Goal: Task Accomplishment & Management: Complete application form

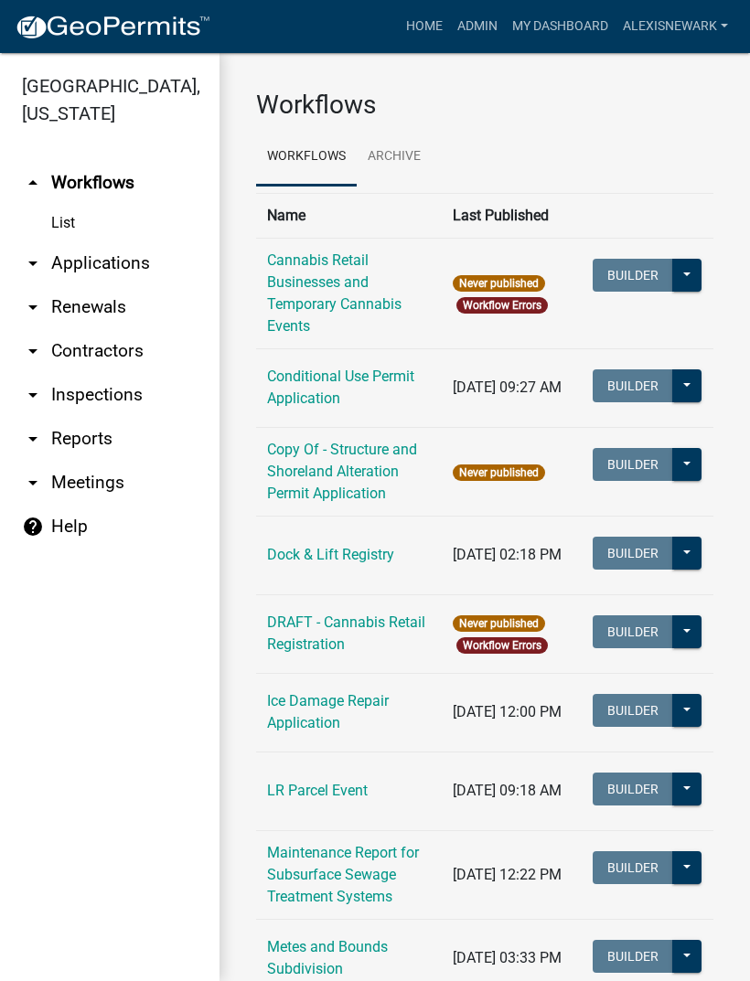
click at [130, 251] on link "arrow_drop_down Applications" at bounding box center [109, 263] width 219 height 44
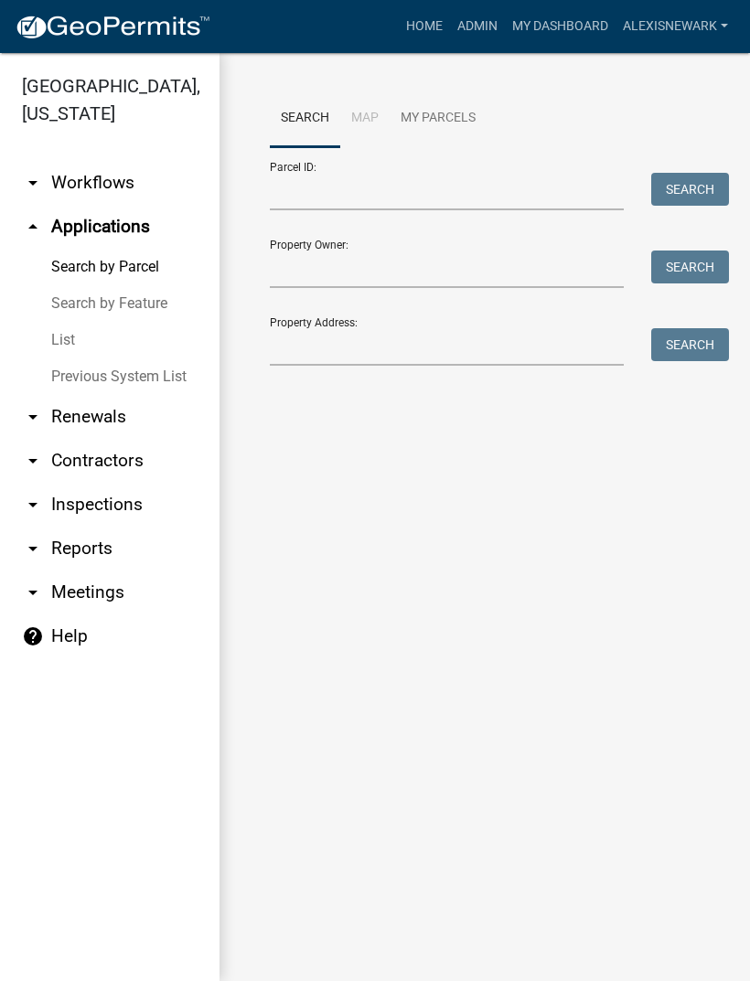
click at [145, 456] on link "arrow_drop_down Contractors" at bounding box center [109, 461] width 219 height 44
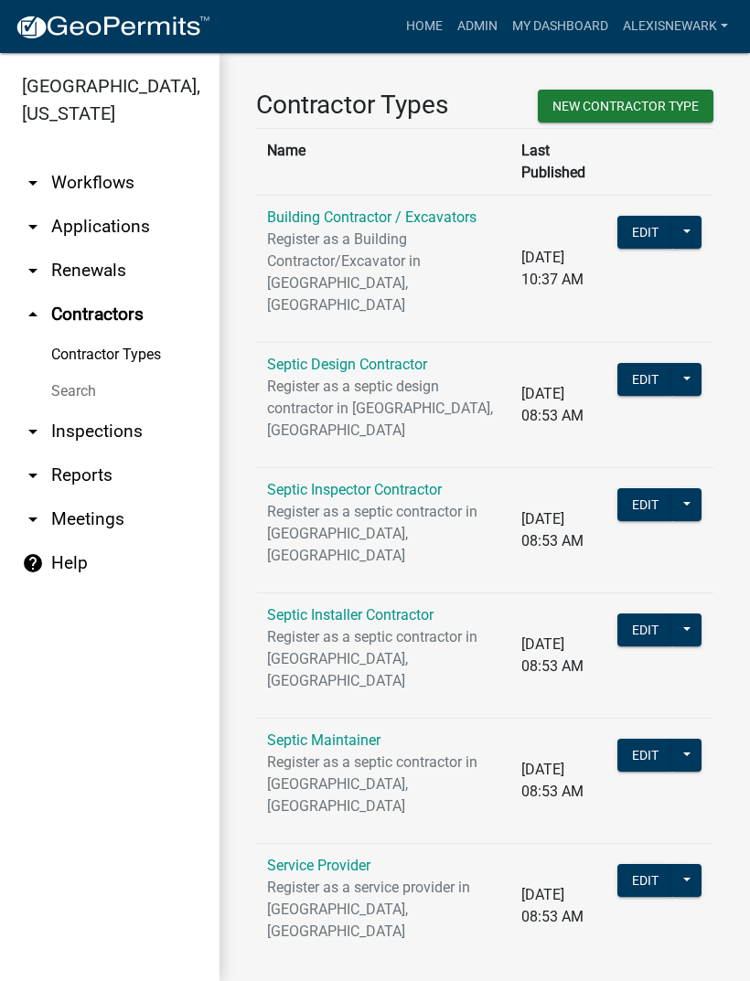
click at [128, 183] on link "arrow_drop_down Workflows" at bounding box center [109, 183] width 219 height 44
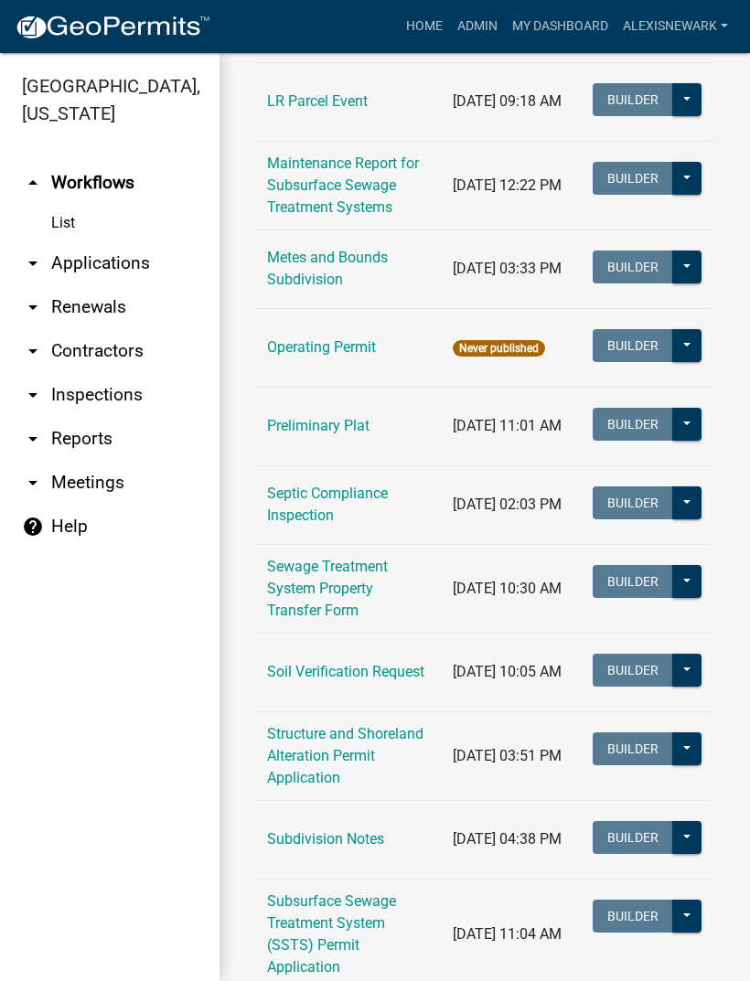
scroll to position [740, 0]
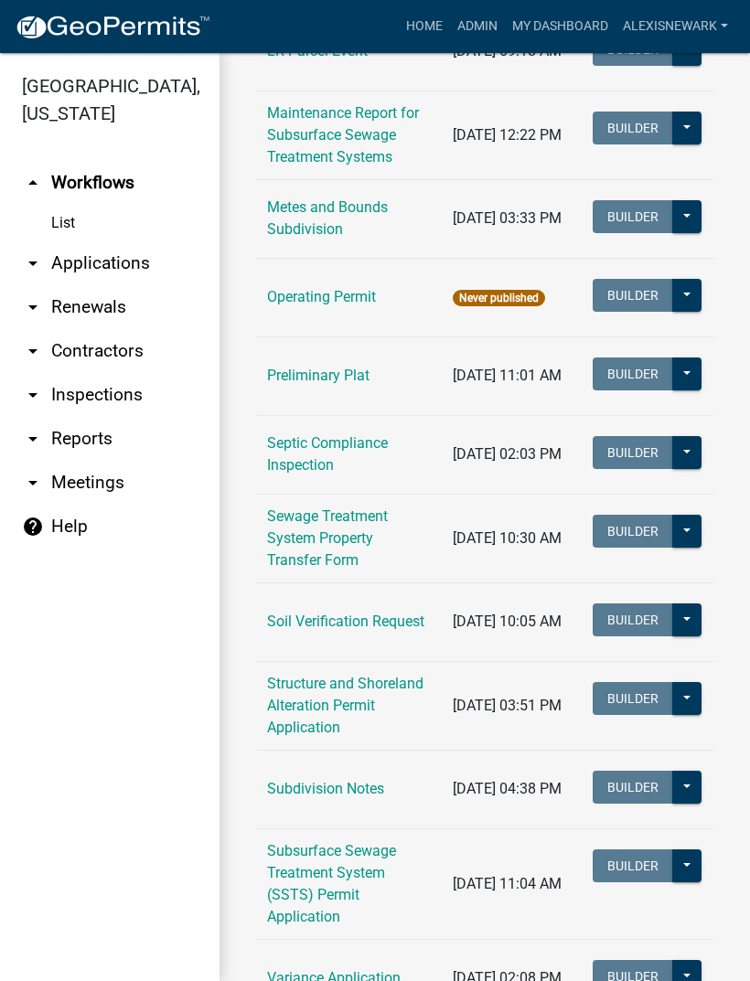
click at [390, 628] on link "Soil Verification Request" at bounding box center [345, 621] width 157 height 17
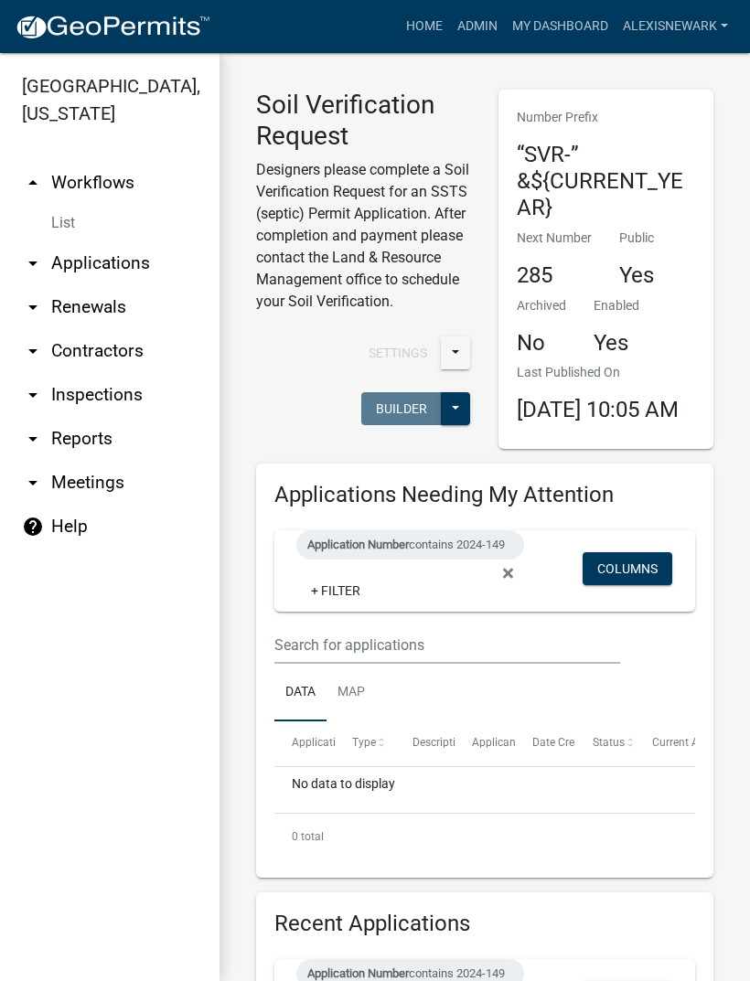
click at [322, 559] on div "Application Number contains 2024-149" at bounding box center [410, 544] width 228 height 29
click at [430, 559] on div "Application Number contains 2024-149" at bounding box center [410, 544] width 228 height 29
click at [409, 551] on span "Application Number" at bounding box center [357, 545] width 101 height 14
click at [408, 623] on input "2024-149" at bounding box center [419, 633] width 167 height 37
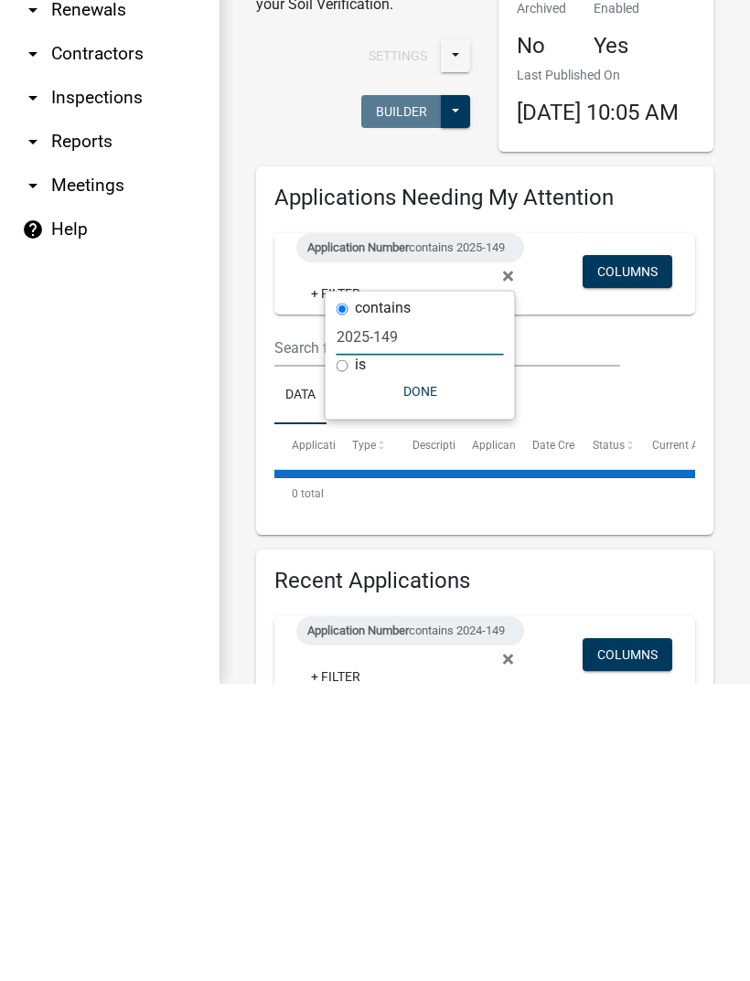
click at [429, 615] on input "2025-149" at bounding box center [419, 633] width 167 height 37
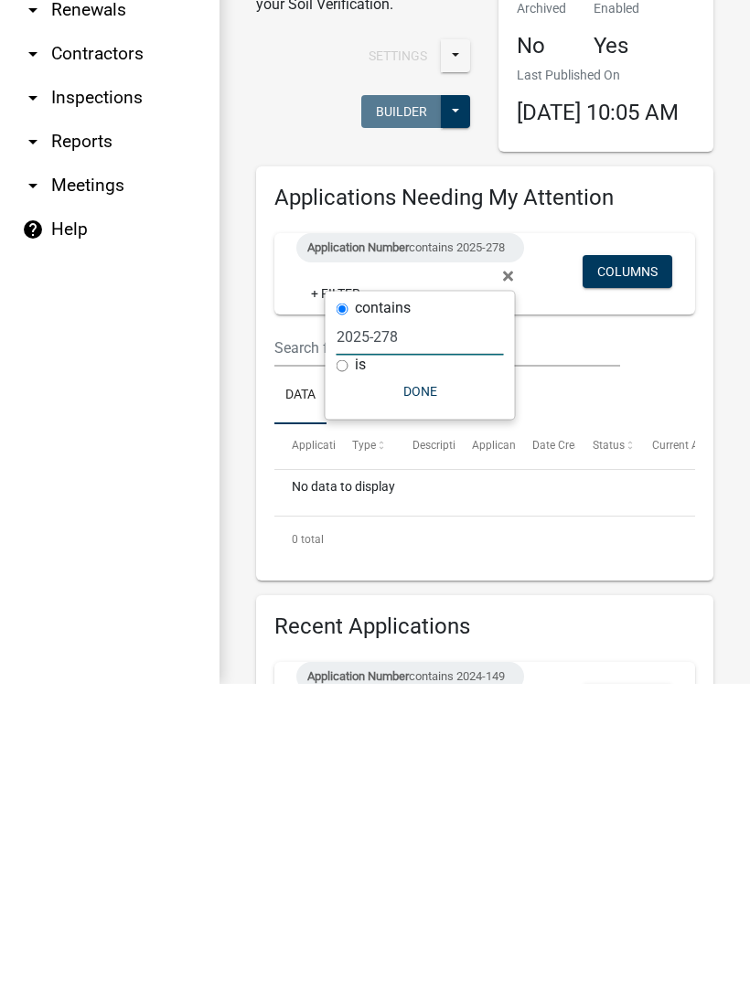
type input "2025-278"
click at [425, 672] on button "Done" at bounding box center [419, 688] width 167 height 33
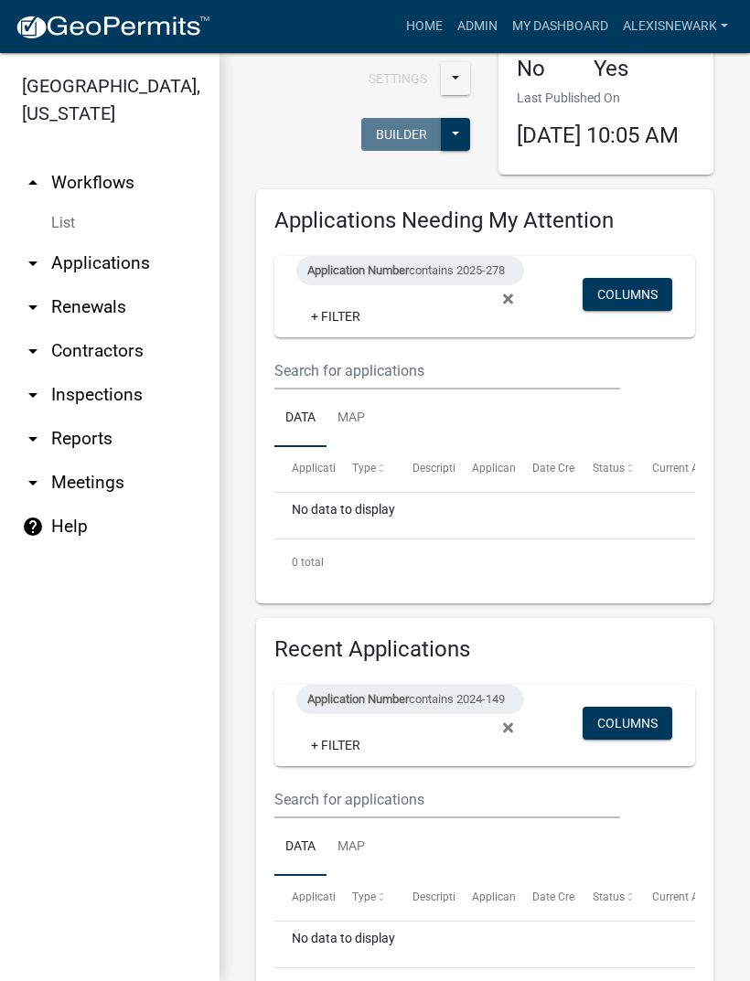
scroll to position [262, 0]
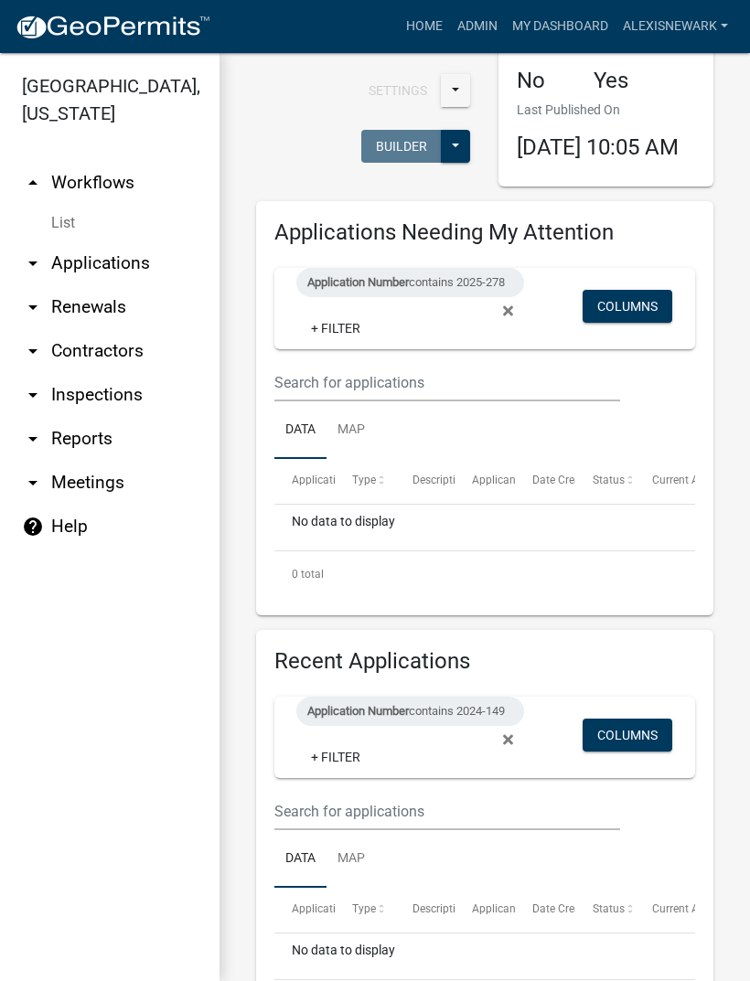
click at [458, 294] on div "Application Number contains 2025-278" at bounding box center [410, 282] width 228 height 29
click at [130, 176] on link "arrow_drop_up Workflows" at bounding box center [109, 183] width 219 height 44
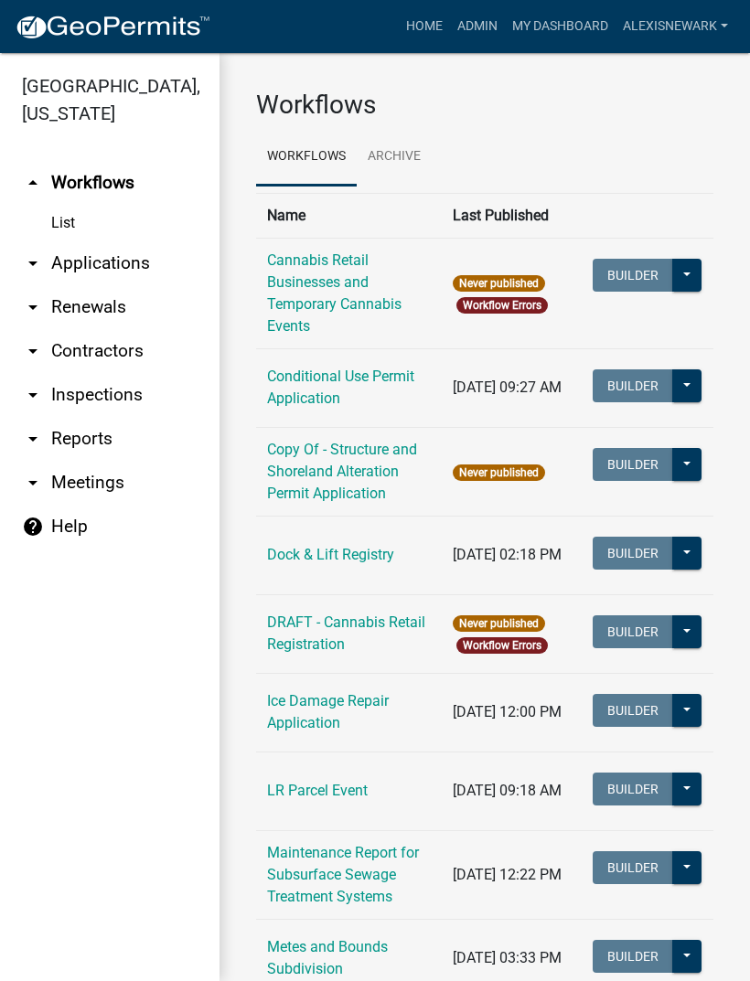
click at [132, 258] on link "arrow_drop_down Applications" at bounding box center [109, 263] width 219 height 44
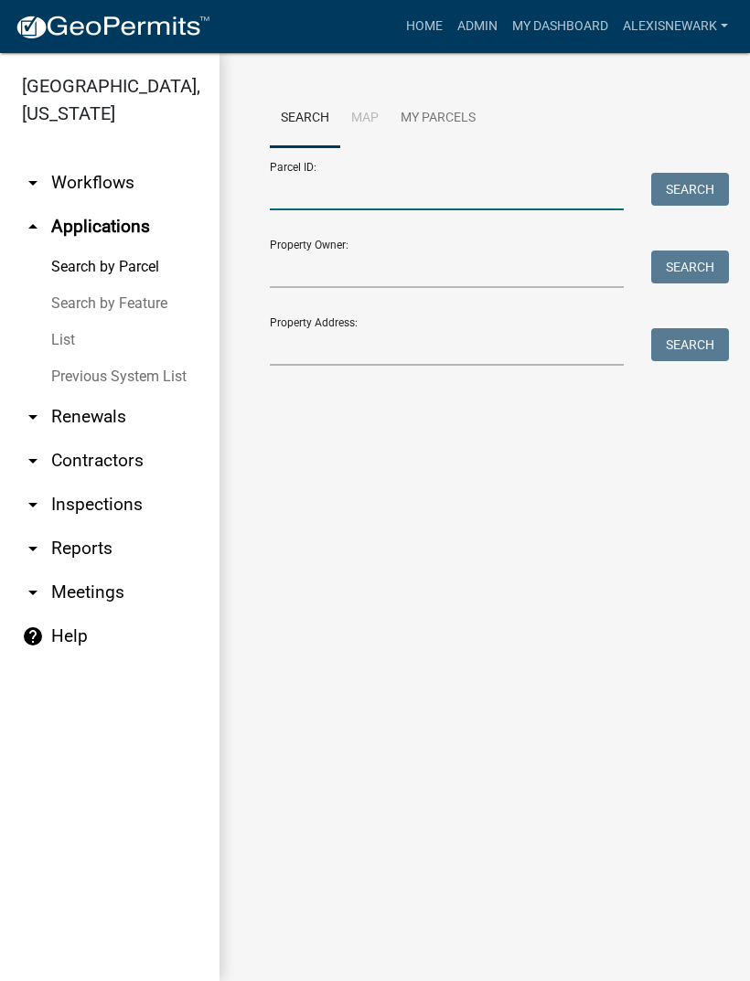
click at [380, 192] on input "Parcel ID:" at bounding box center [447, 191] width 354 height 37
type input "11000160103000"
click at [682, 204] on button "Search" at bounding box center [690, 189] width 78 height 33
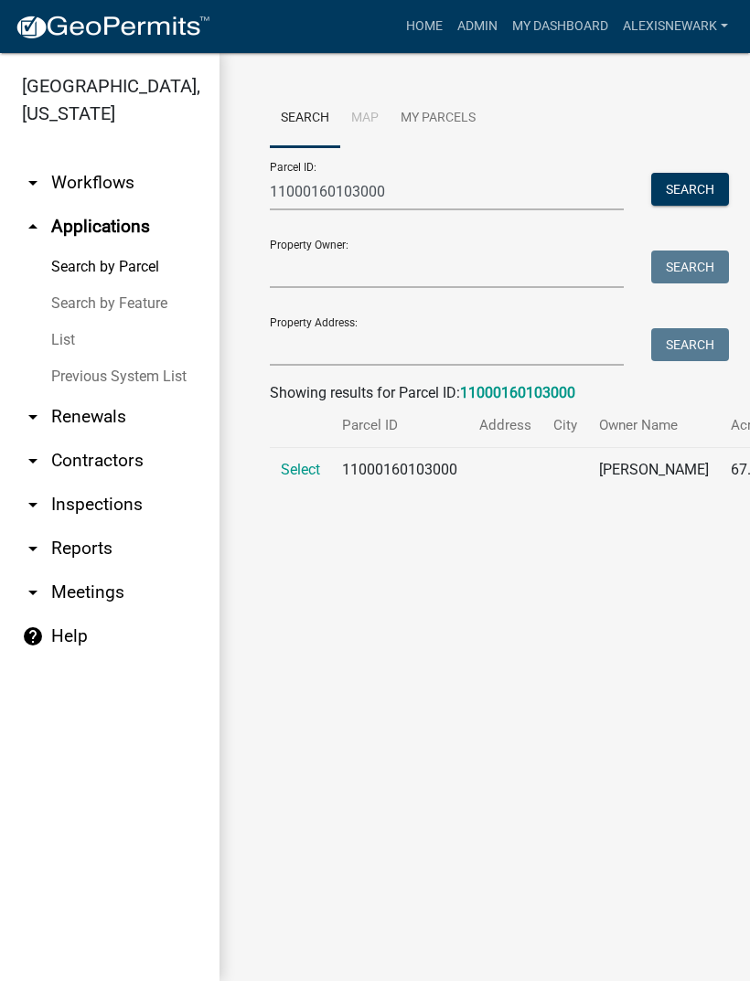
click at [319, 478] on span "Select" at bounding box center [300, 469] width 39 height 17
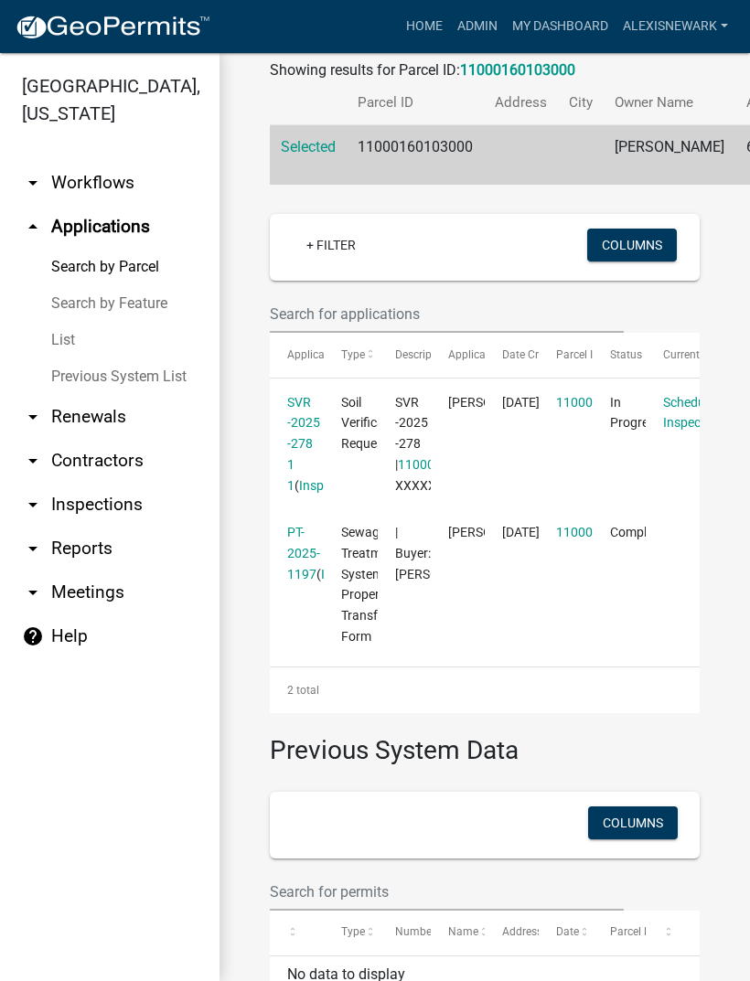
scroll to position [390, 0]
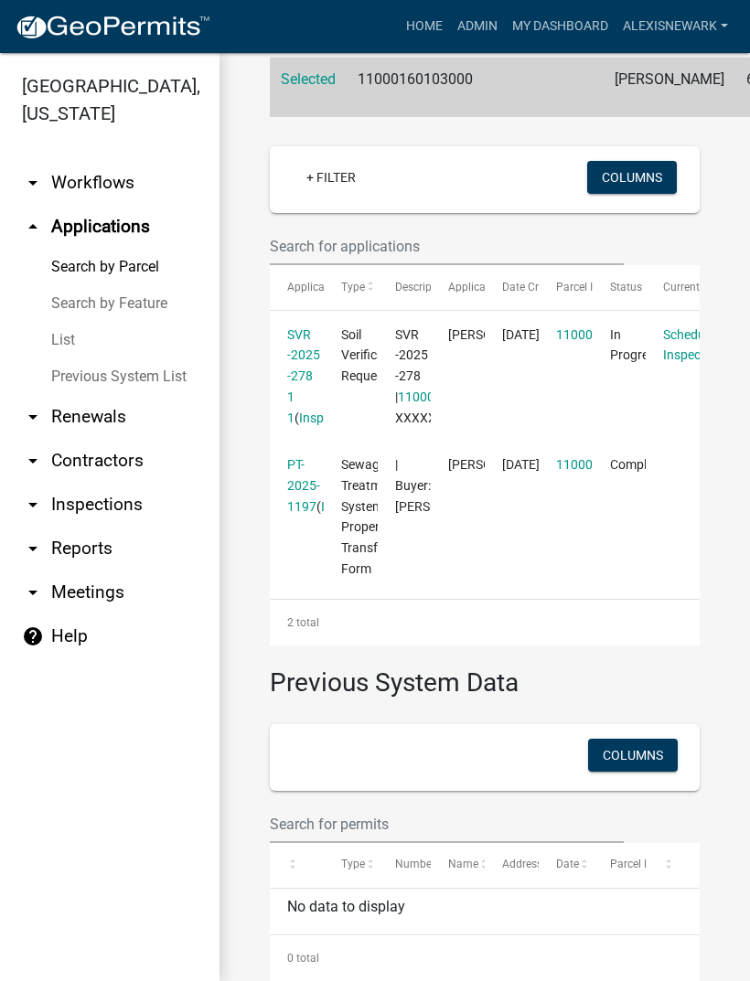
click at [283, 407] on datatable-body-cell "SVR -2025 -278 1 1 ( Inspections )" at bounding box center [297, 376] width 54 height 131
click at [311, 410] on link "SVR -2025 -278 1 1" at bounding box center [303, 376] width 33 height 98
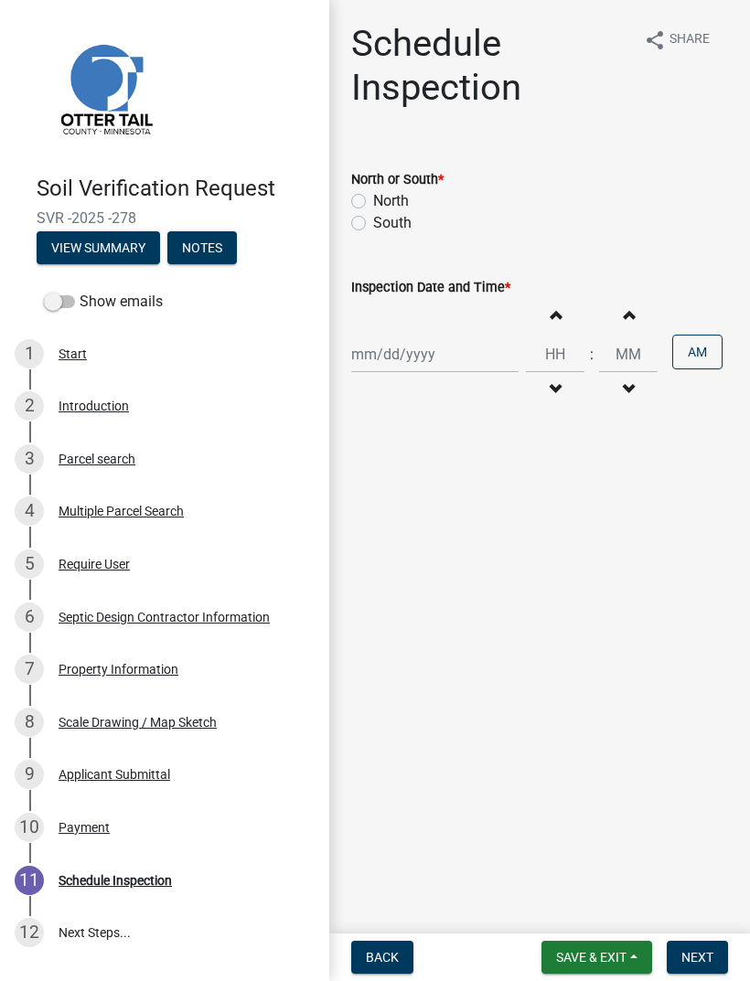
click at [373, 198] on label "North" at bounding box center [391, 201] width 36 height 22
click at [373, 198] on input "North" at bounding box center [379, 196] width 12 height 12
radio input "true"
click at [416, 353] on div at bounding box center [434, 354] width 167 height 37
select select "8"
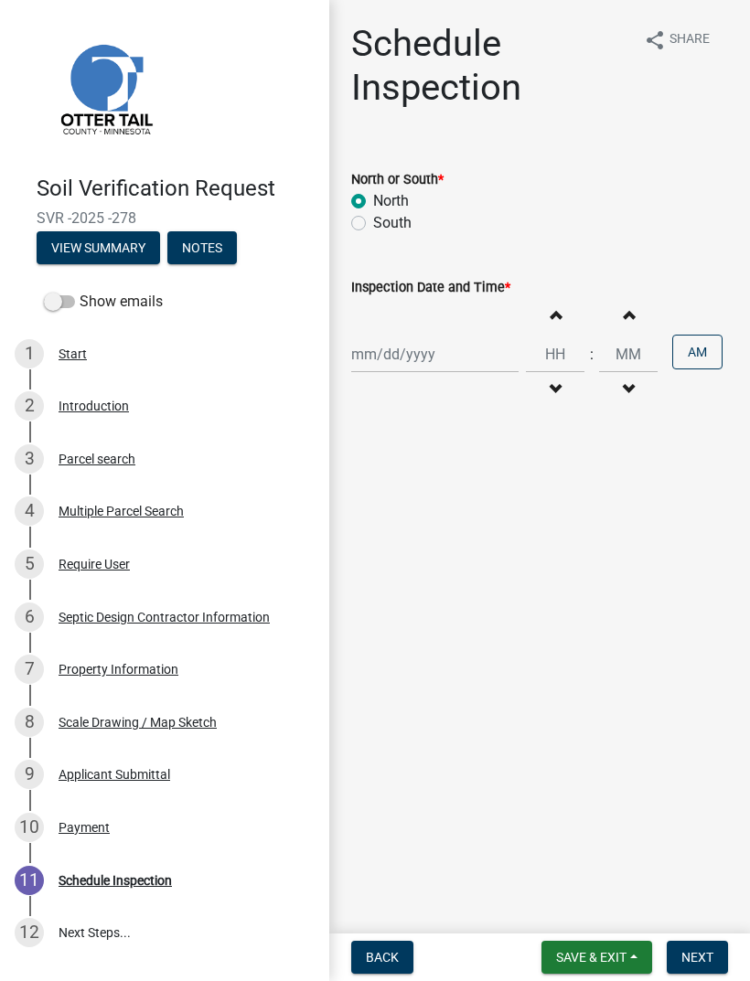
select select "2025"
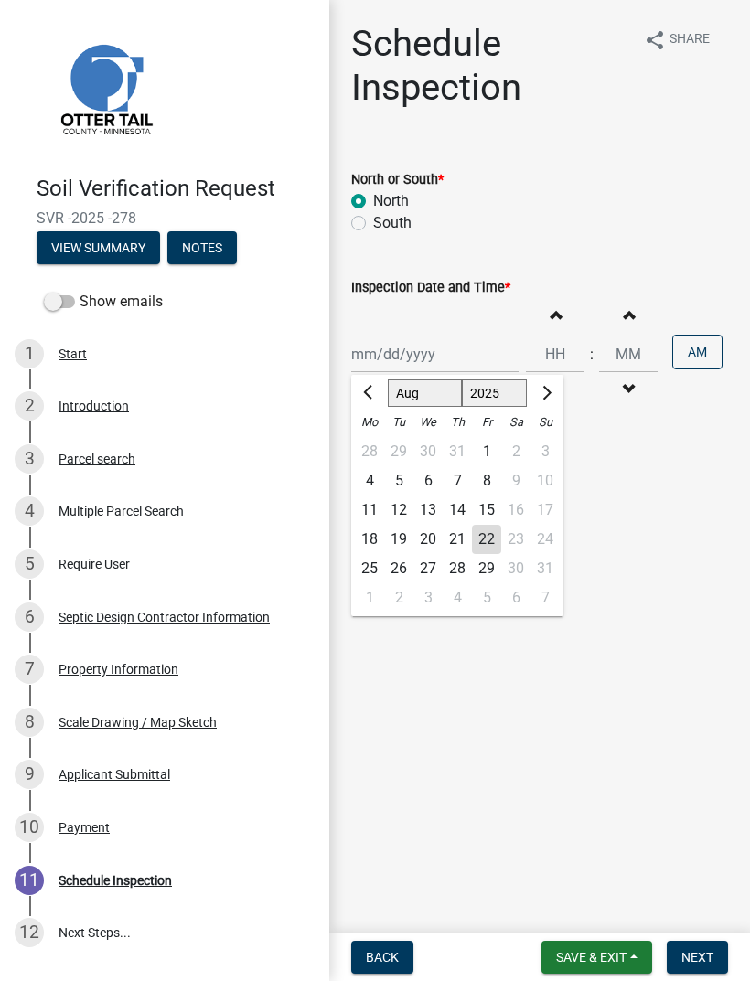
click at [483, 544] on div "22" at bounding box center [486, 539] width 29 height 29
type input "[DATE]"
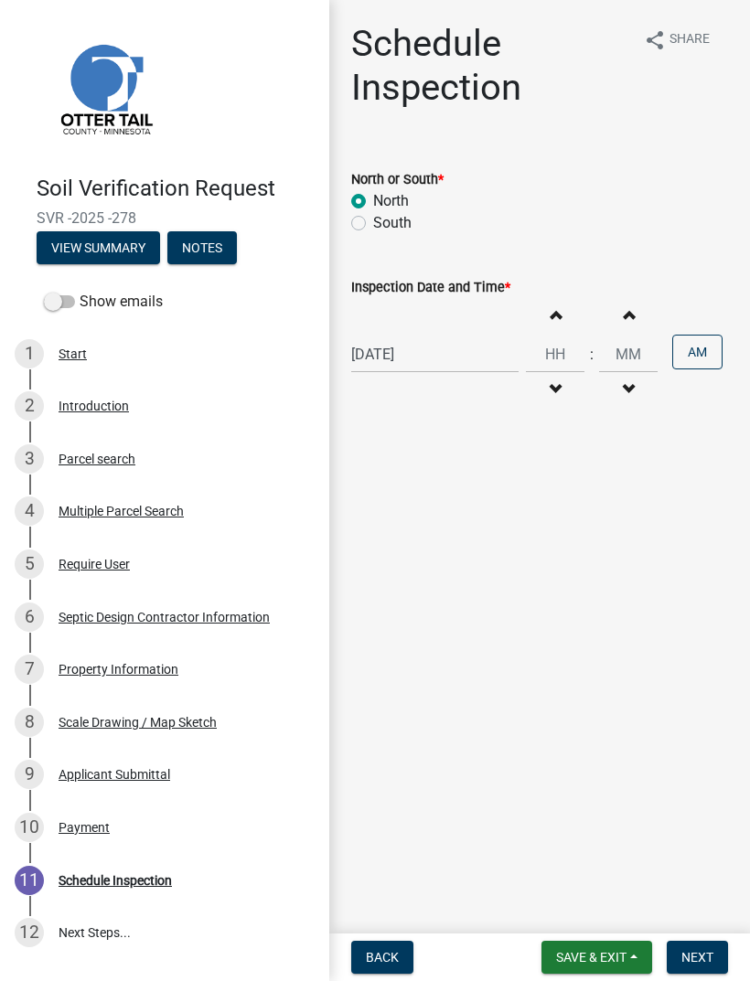
click at [550, 387] on span "button" at bounding box center [554, 389] width 9 height 15
type input "11"
type input "00"
click at [540, 388] on button "Decrement hours" at bounding box center [532, 389] width 38 height 33
click at [533, 389] on span "button" at bounding box center [531, 389] width 9 height 15
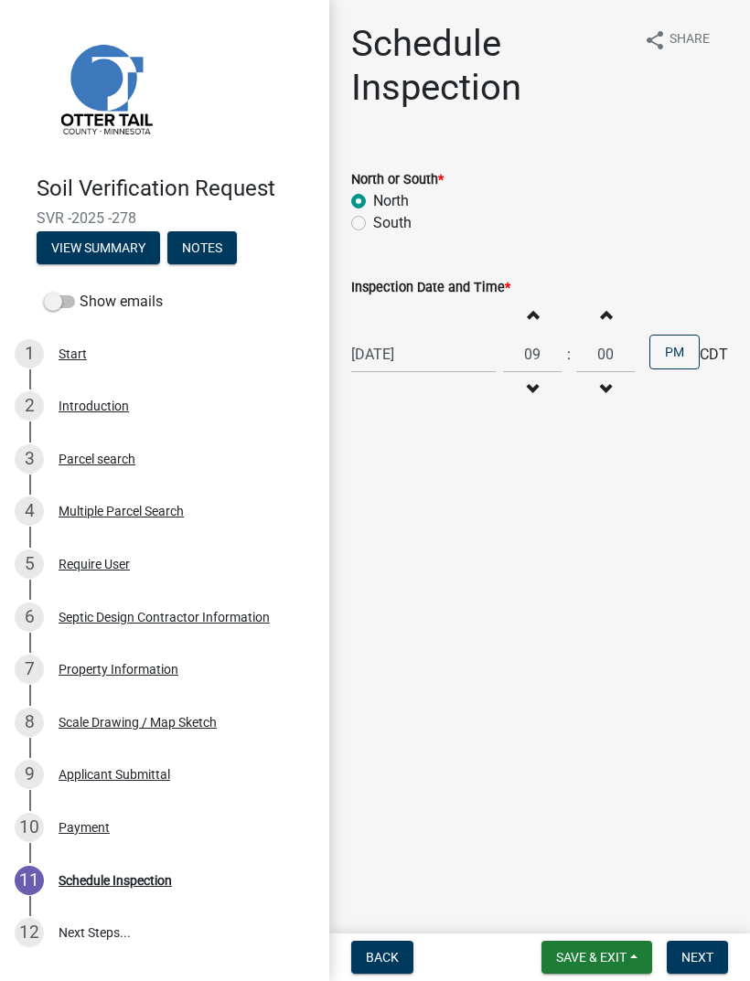
click at [527, 314] on span "button" at bounding box center [531, 314] width 9 height 15
click at [527, 309] on span "button" at bounding box center [531, 314] width 9 height 15
click at [530, 305] on button "Increment hours" at bounding box center [532, 314] width 38 height 33
click at [538, 301] on button "Increment hours" at bounding box center [532, 314] width 38 height 33
type input "01"
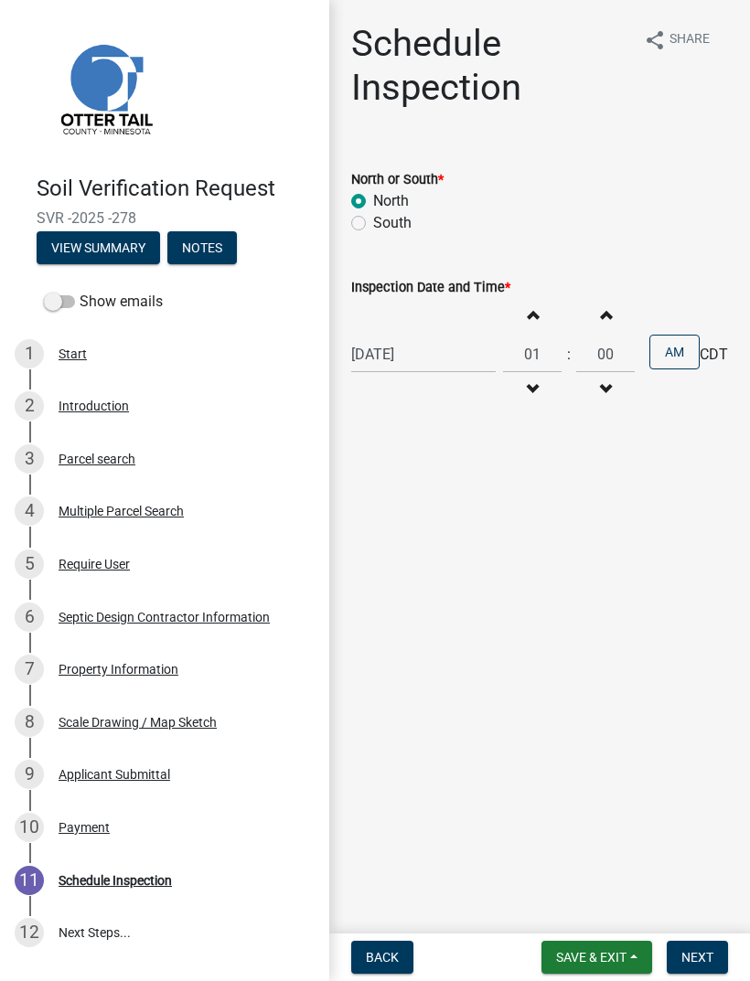
click at [669, 353] on button "AM" at bounding box center [674, 352] width 50 height 35
click at [694, 952] on span "Next" at bounding box center [697, 957] width 32 height 15
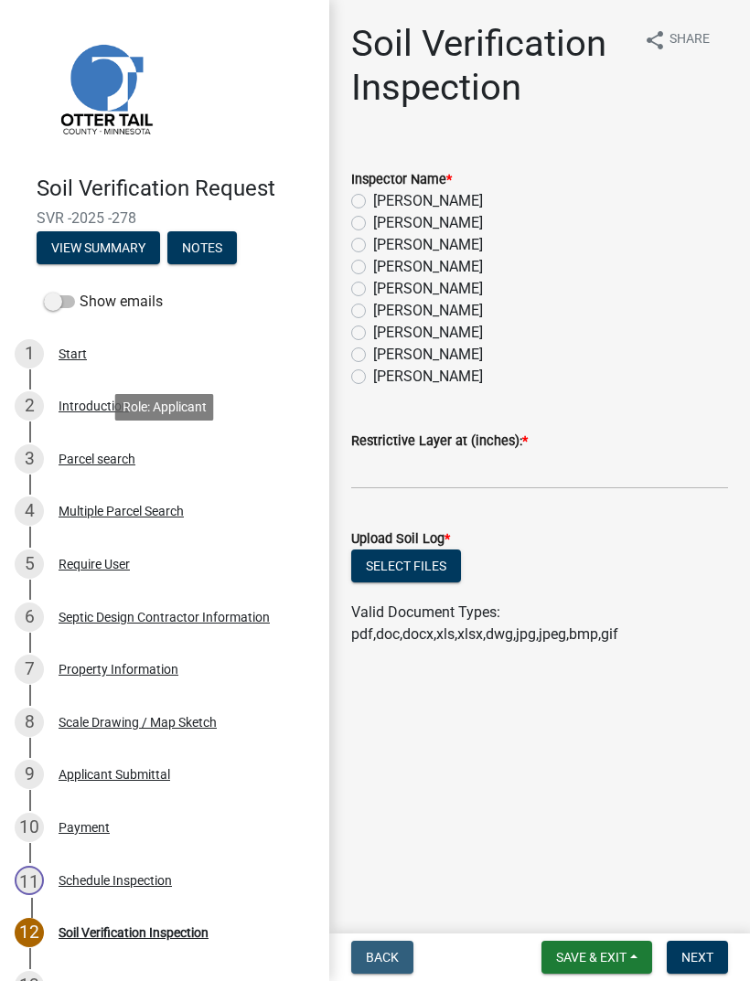
click at [121, 461] on div "Parcel search" at bounding box center [97, 459] width 77 height 13
